Goal: Navigation & Orientation: Find specific page/section

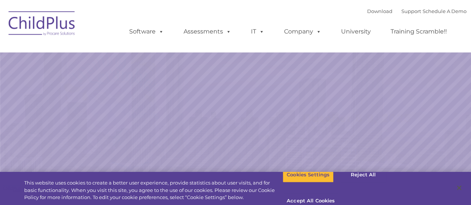
select select "MEDIUM"
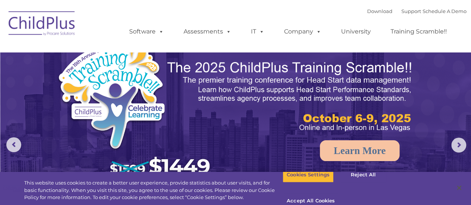
click at [62, 25] on img at bounding box center [42, 24] width 74 height 37
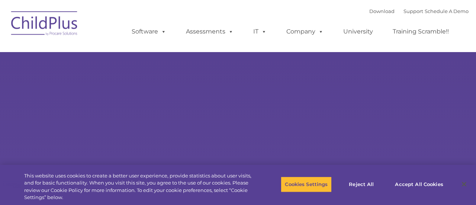
type input ""
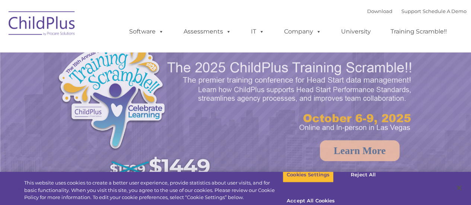
select select "MEDIUM"
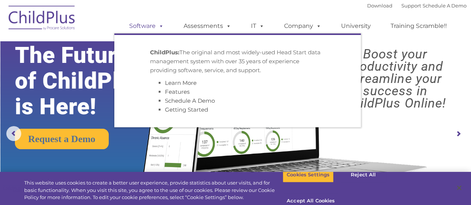
click at [162, 28] on span at bounding box center [160, 25] width 8 height 7
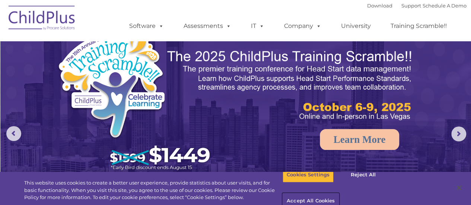
click at [339, 194] on button "Accept All Cookies" at bounding box center [310, 202] width 56 height 16
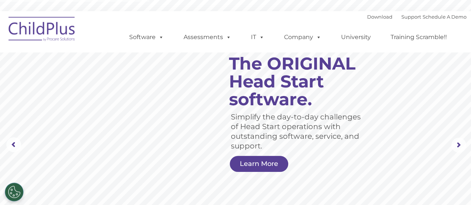
drag, startPoint x: 369, startPoint y: 0, endPoint x: 285, endPoint y: 11, distance: 84.8
click at [285, 11] on rs-slide "Simplify the day-to-day challenges of Head Start operations with outstanding so…" at bounding box center [235, 145] width 471 height 290
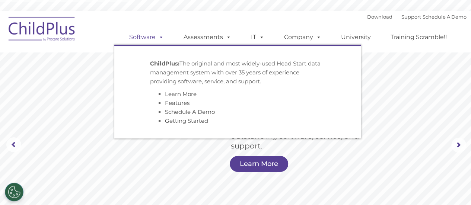
click at [163, 36] on span at bounding box center [160, 36] width 8 height 7
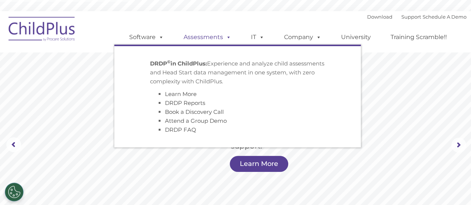
click at [226, 36] on span at bounding box center [227, 36] width 8 height 7
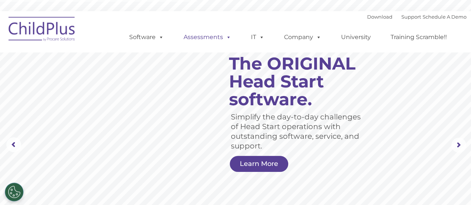
click at [226, 36] on span at bounding box center [227, 36] width 8 height 7
click at [51, 38] on img at bounding box center [42, 30] width 74 height 37
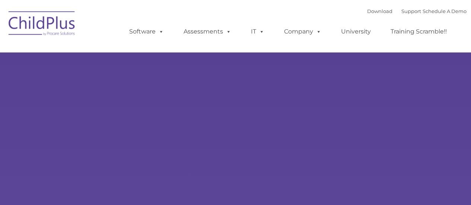
type input ""
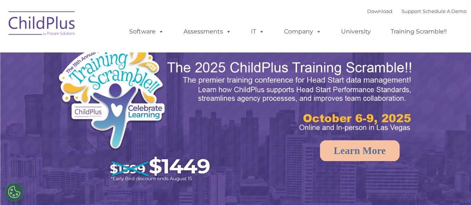
select select "MEDIUM"
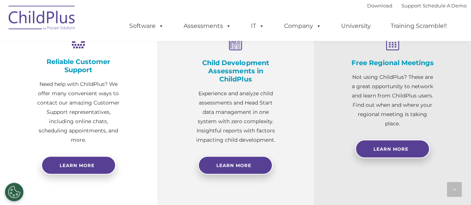
scroll to position [322, 0]
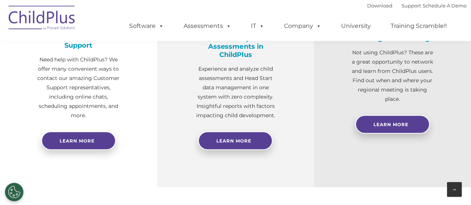
click at [449, 187] on div at bounding box center [454, 189] width 15 height 15
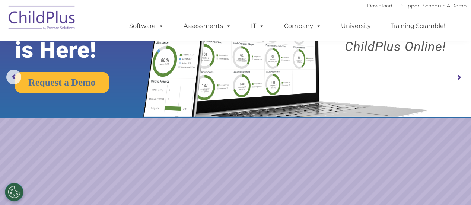
scroll to position [0, 0]
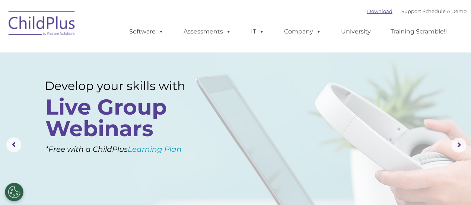
click at [378, 11] on link "Download" at bounding box center [379, 11] width 25 height 6
